Goal: Information Seeking & Learning: Learn about a topic

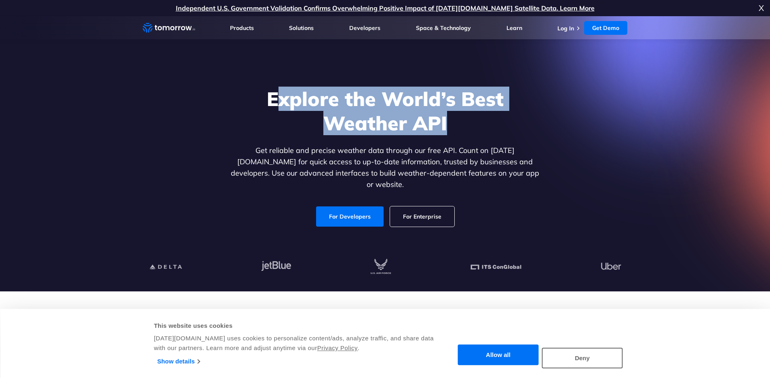
click at [461, 114] on h1 "Explore the World’s Best Weather API" at bounding box center [385, 111] width 312 height 49
click at [456, 130] on h1 "Explore the World’s Best Weather API" at bounding box center [385, 111] width 312 height 49
drag, startPoint x: 457, startPoint y: 125, endPoint x: 266, endPoint y: 103, distance: 191.7
click at [266, 103] on h1 "Explore the World’s Best Weather API" at bounding box center [385, 111] width 312 height 49
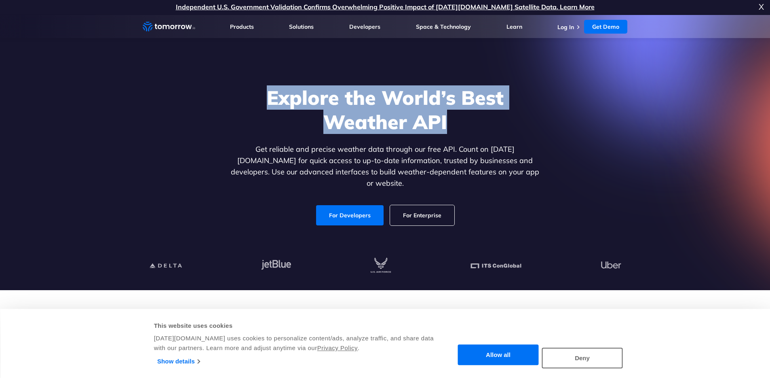
scroll to position [2, 0]
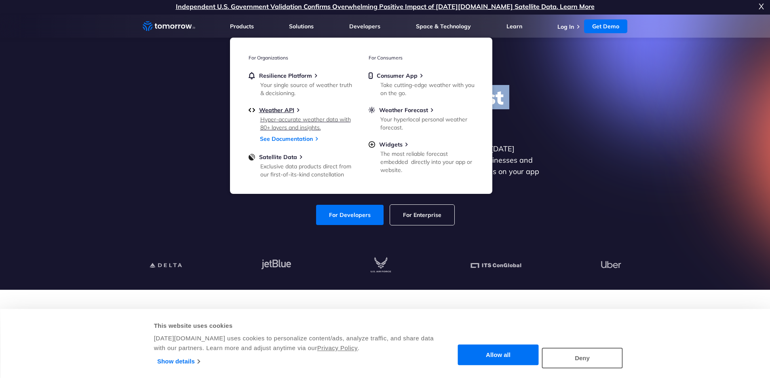
click at [274, 119] on div "Hyper-accurate weather data with 80+ layers and insights." at bounding box center [307, 123] width 94 height 16
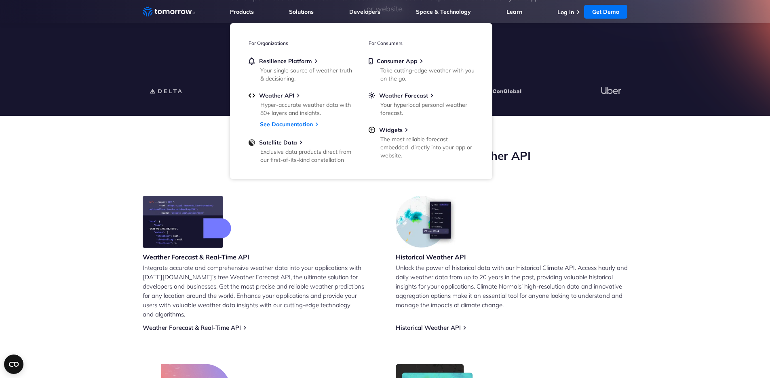
scroll to position [260, 0]
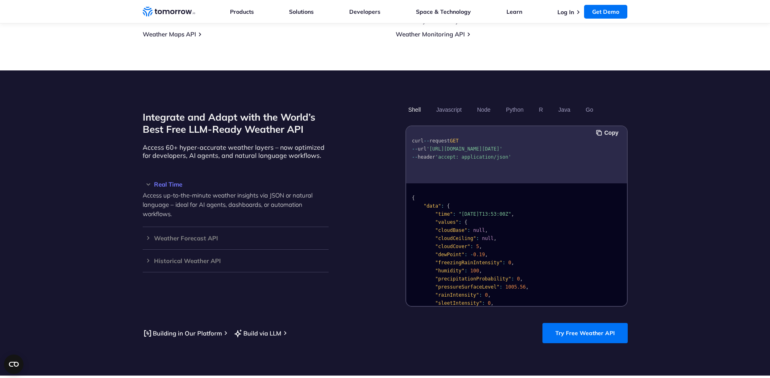
scroll to position [637, 0]
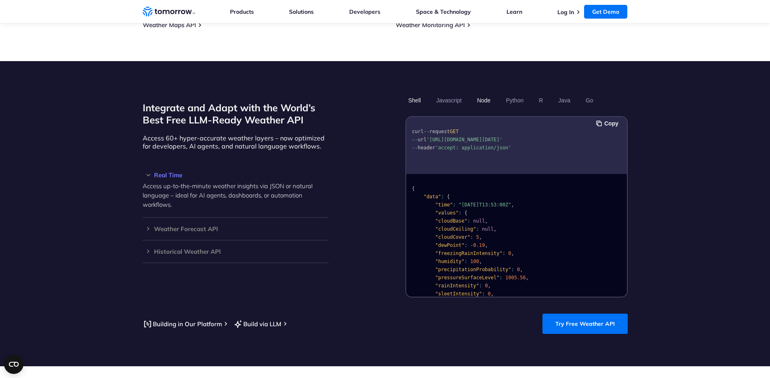
click at [482, 93] on button "Node" at bounding box center [483, 100] width 19 height 14
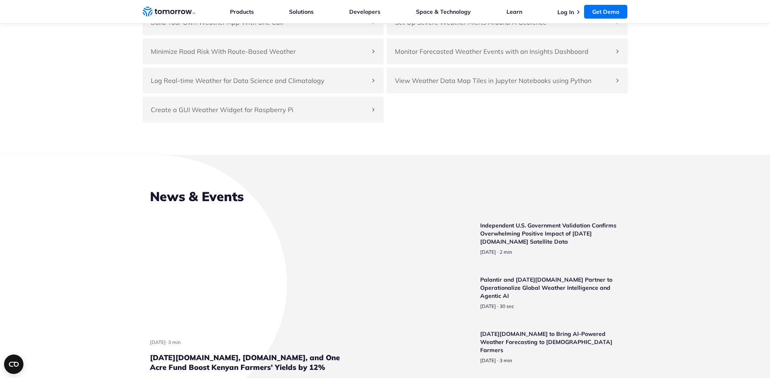
scroll to position [1889, 0]
